Goal: Navigation & Orientation: Find specific page/section

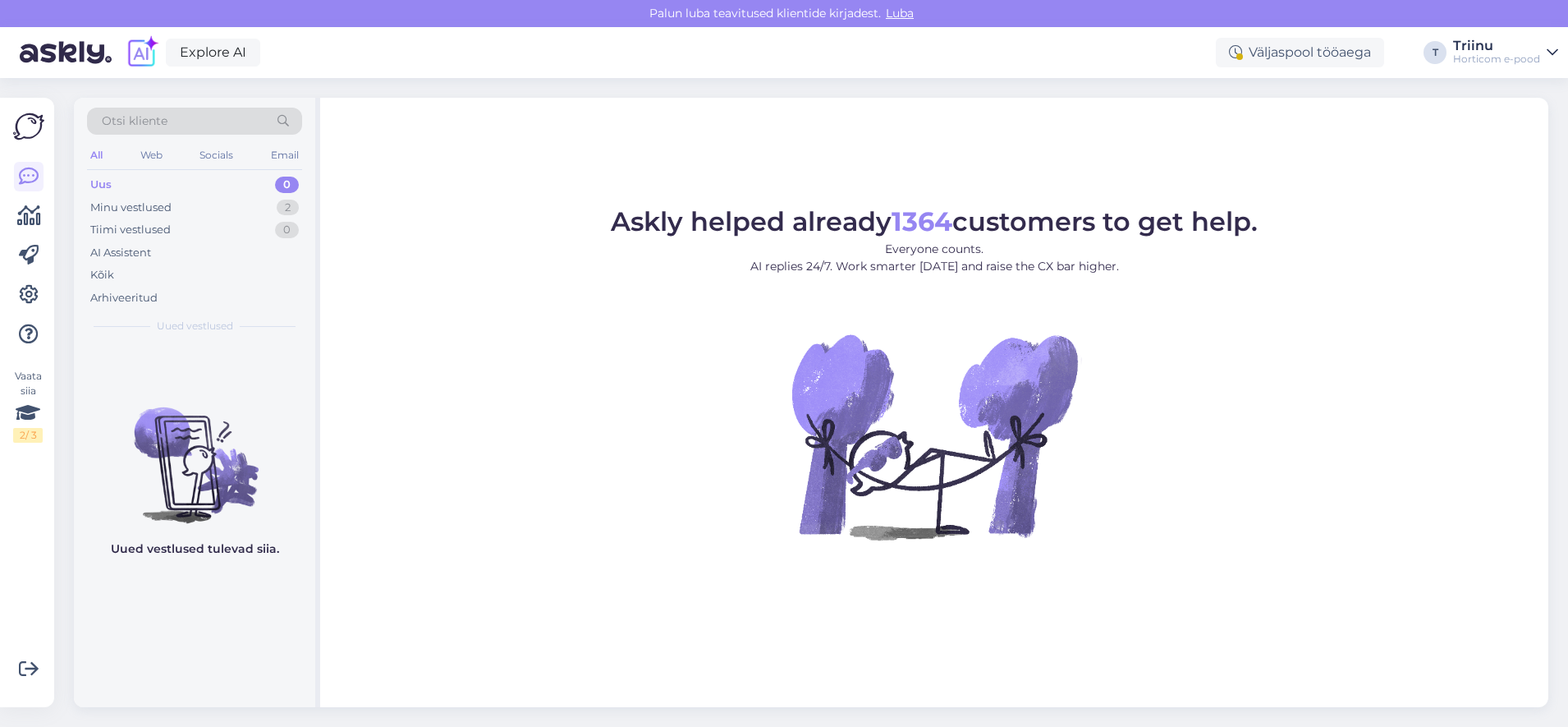
click at [145, 44] on img at bounding box center [141, 52] width 34 height 34
click at [144, 54] on img at bounding box center [141, 52] width 34 height 34
click at [212, 52] on link "Explore AI" at bounding box center [212, 53] width 94 height 28
click at [206, 52] on link "Explore AI" at bounding box center [212, 53] width 94 height 28
click at [220, 50] on link "Explore AI" at bounding box center [212, 53] width 94 height 28
